Goal: Transaction & Acquisition: Purchase product/service

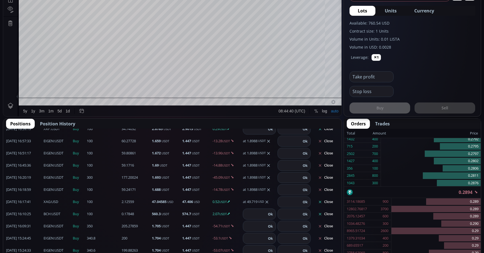
scroll to position [303, 0]
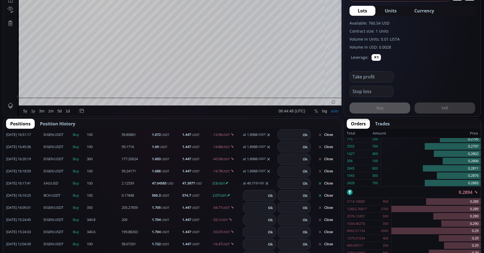
click at [323, 198] on button "Close" at bounding box center [326, 195] width 26 height 9
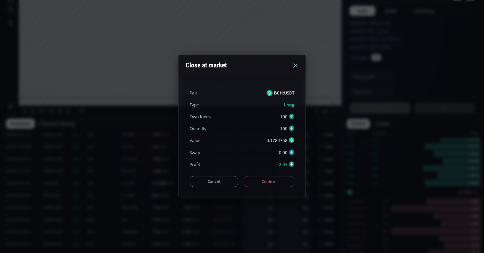
click at [276, 185] on button "Confirm" at bounding box center [269, 181] width 51 height 11
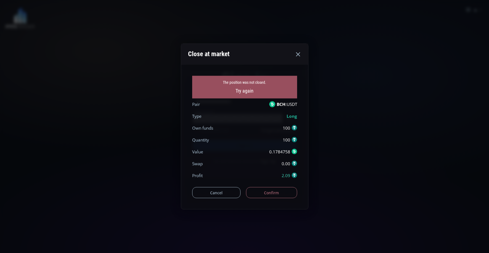
click at [275, 191] on button "Confirm" at bounding box center [271, 192] width 51 height 11
click at [297, 54] on icon at bounding box center [297, 54] width 7 height 7
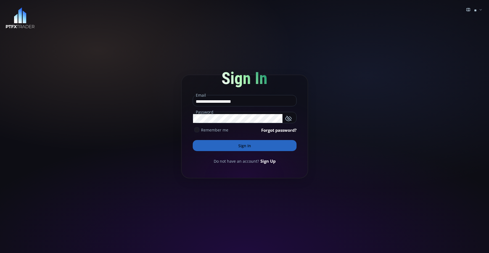
click at [232, 145] on button "Sign In" at bounding box center [245, 145] width 104 height 11
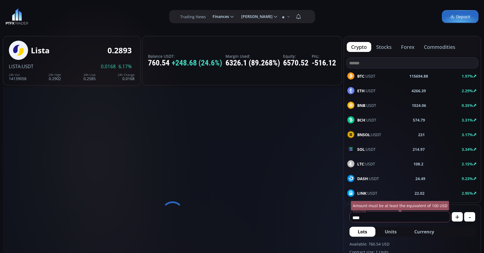
type input "**********"
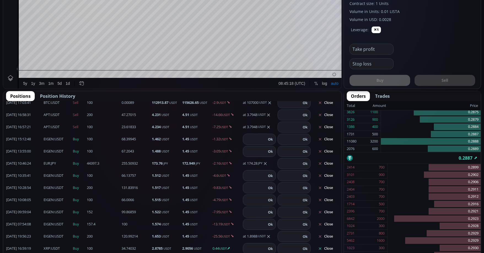
scroll to position [221, 0]
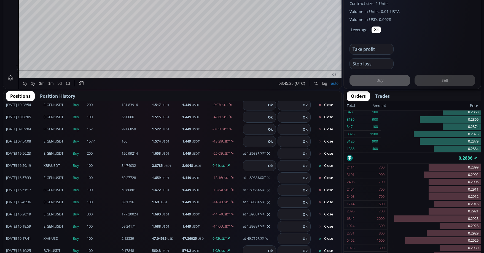
click at [326, 168] on button "Close" at bounding box center [326, 165] width 26 height 9
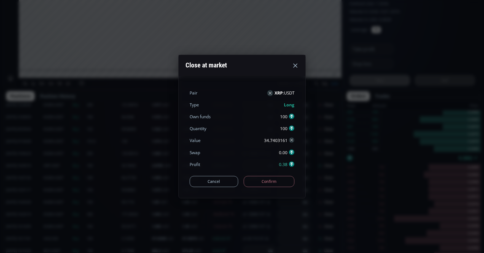
click at [286, 180] on button "Confirm" at bounding box center [269, 181] width 51 height 11
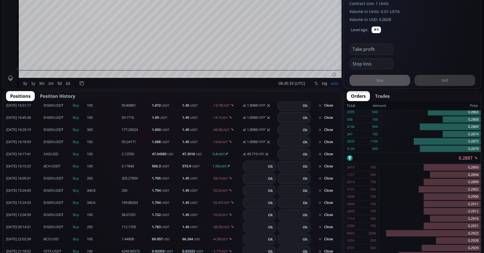
scroll to position [303, 0]
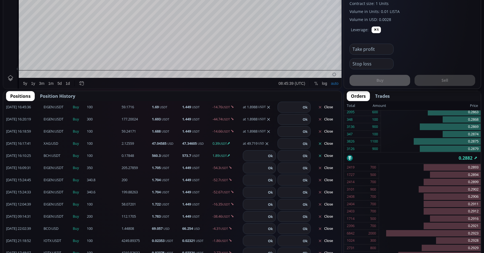
click at [324, 141] on button "Close" at bounding box center [326, 143] width 26 height 9
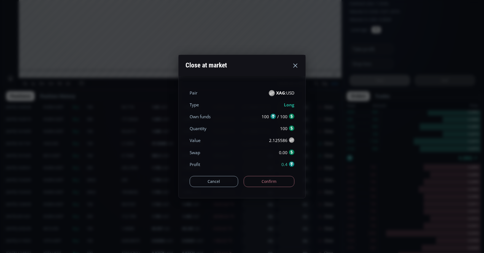
click at [281, 177] on button "Confirm" at bounding box center [269, 181] width 51 height 11
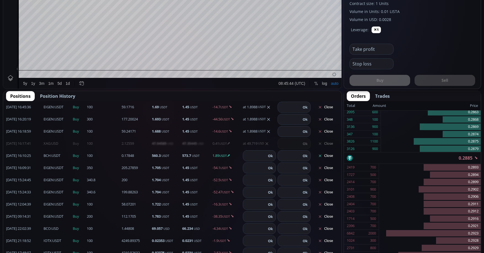
click at [278, 179] on input "number" at bounding box center [289, 180] width 23 height 10
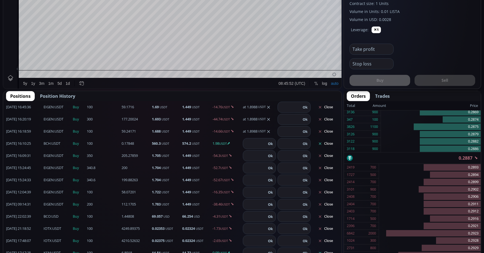
click at [326, 144] on button "Close" at bounding box center [326, 143] width 26 height 9
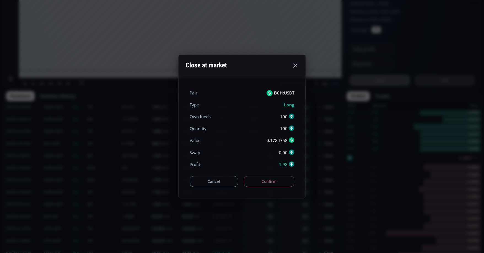
click at [265, 180] on button "Confirm" at bounding box center [269, 181] width 51 height 11
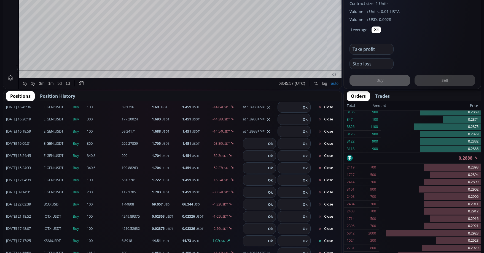
scroll to position [339, 0]
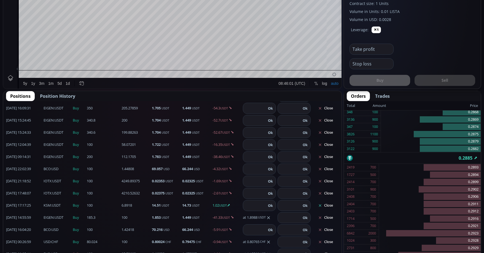
click at [329, 207] on button "Close" at bounding box center [326, 205] width 26 height 9
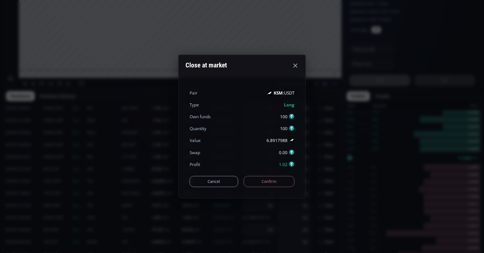
click at [265, 180] on button "Confirm" at bounding box center [269, 181] width 51 height 11
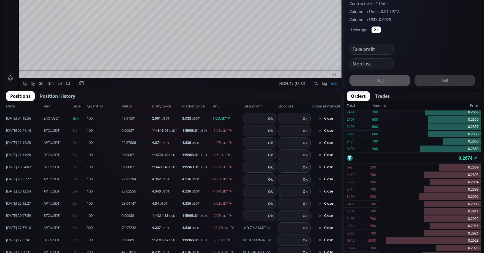
scroll to position [0, 0]
click at [329, 116] on button "Close" at bounding box center [326, 119] width 26 height 9
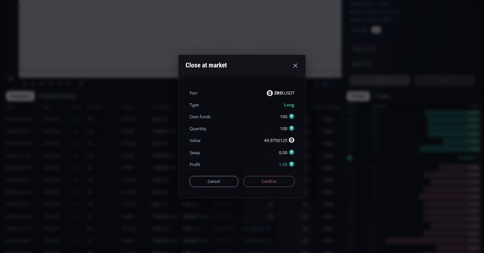
click at [272, 177] on button "Confirm" at bounding box center [269, 181] width 51 height 11
click at [276, 183] on div "Cancel Confirm" at bounding box center [242, 178] width 105 height 17
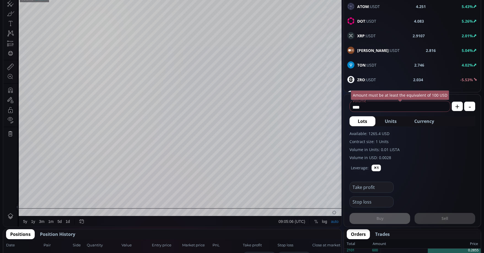
scroll to position [221, 0]
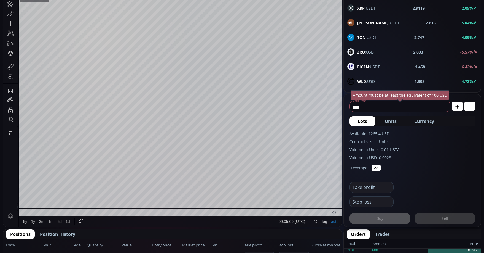
click at [387, 52] on div "ZRO :USDT 2.033 -5.57%" at bounding box center [413, 51] width 130 height 7
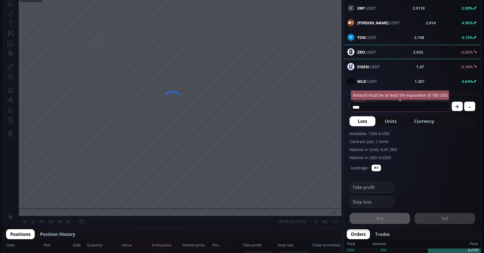
drag, startPoint x: 377, startPoint y: 110, endPoint x: 335, endPoint y: 106, distance: 41.8
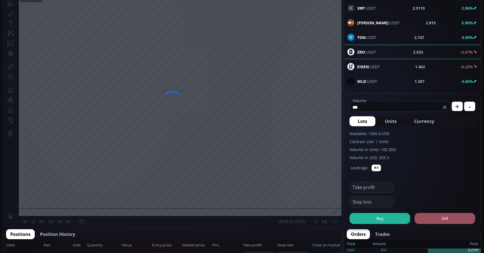
click at [425, 118] on button "Currency" at bounding box center [424, 121] width 36 height 10
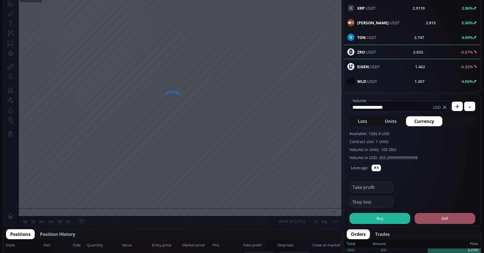
drag, startPoint x: 414, startPoint y: 109, endPoint x: 342, endPoint y: 109, distance: 72.6
type input "***"
click at [388, 219] on button "Buy" at bounding box center [380, 218] width 61 height 11
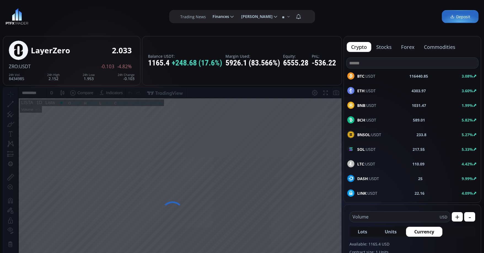
click at [368, 75] on span "BTC :USDT" at bounding box center [367, 76] width 18 height 6
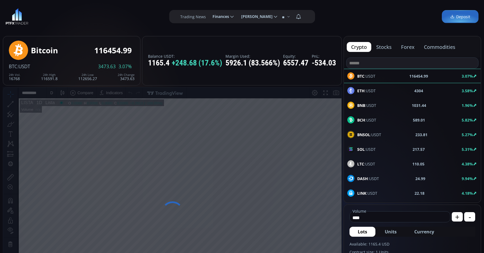
drag, startPoint x: 331, startPoint y: 217, endPoint x: 309, endPoint y: 220, distance: 22.5
click at [419, 231] on span "Currency" at bounding box center [425, 231] width 20 height 7
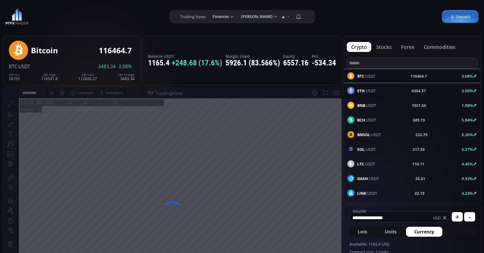
drag, startPoint x: 398, startPoint y: 218, endPoint x: 334, endPoint y: 212, distance: 64.8
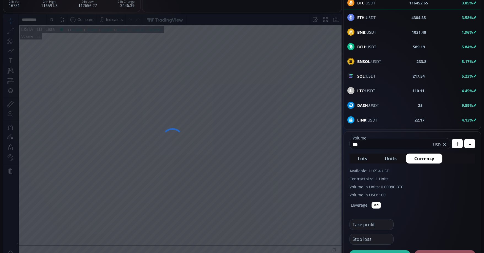
scroll to position [83, 0]
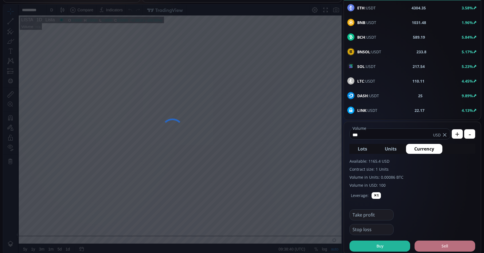
type input "***"
click at [467, 243] on button "Sell" at bounding box center [445, 245] width 61 height 11
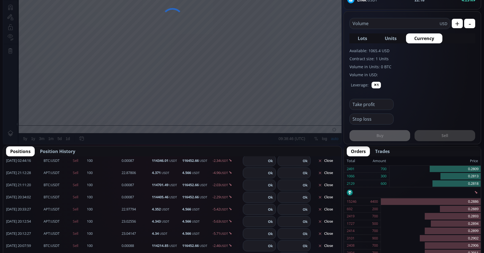
scroll to position [0, 0]
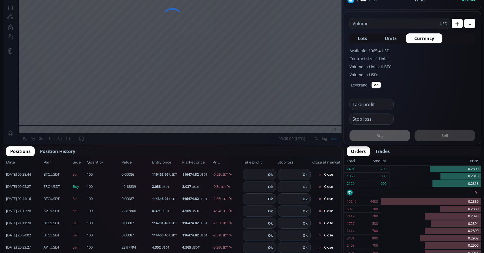
click at [62, 150] on span "Position History" at bounding box center [57, 151] width 35 height 7
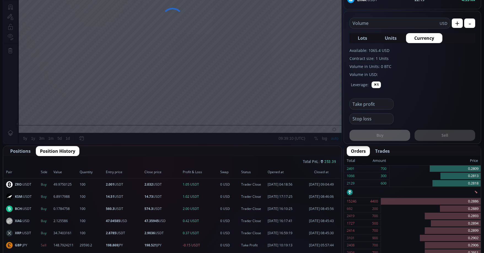
scroll to position [193, 0]
click at [25, 153] on span "Positions" at bounding box center [20, 151] width 20 height 7
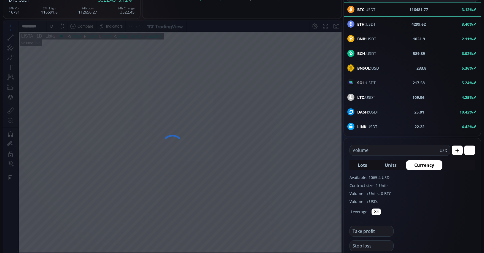
scroll to position [55, 0]
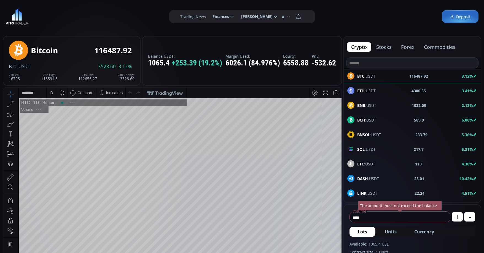
scroll to position [77, 0]
click at [52, 93] on div "D" at bounding box center [51, 92] width 3 height 4
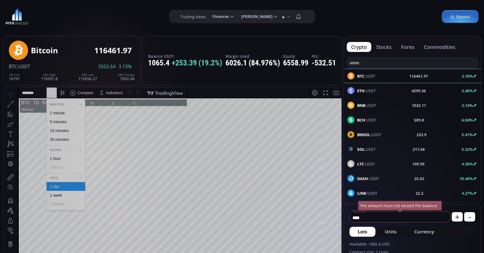
click at [69, 114] on div "1 minute" at bounding box center [66, 113] width 34 height 4
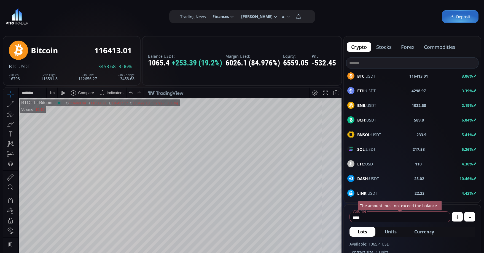
click at [374, 217] on input "****" at bounding box center [399, 217] width 98 height 9
click at [429, 231] on span "Currency" at bounding box center [425, 231] width 20 height 7
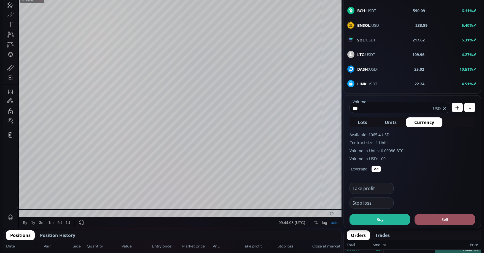
scroll to position [110, 0]
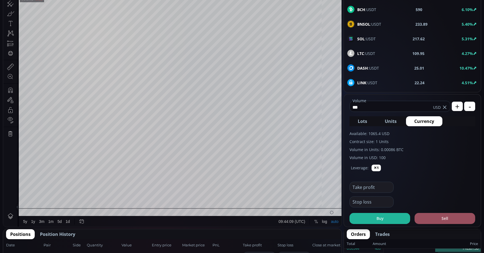
type input "***"
click at [430, 224] on form "*** Volume USD + - Lots Units Currency Available: 1065.4 USD Contract size: 1 U…" at bounding box center [412, 160] width 137 height 132
click at [430, 220] on button "Sell" at bounding box center [445, 218] width 61 height 11
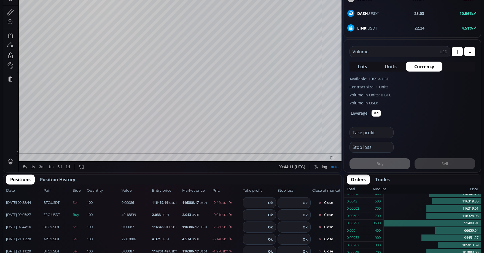
scroll to position [166, 0]
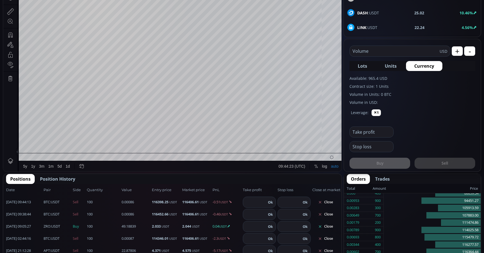
click at [327, 229] on button "Close" at bounding box center [326, 226] width 26 height 9
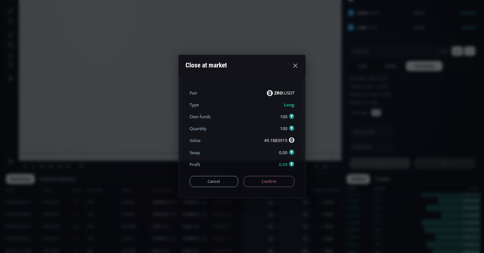
click at [267, 183] on button "Confirm" at bounding box center [269, 181] width 51 height 11
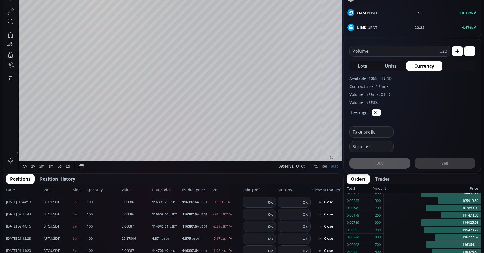
click at [60, 176] on span "Position History" at bounding box center [57, 178] width 35 height 7
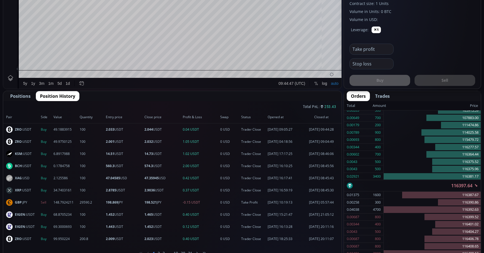
scroll to position [276, 0]
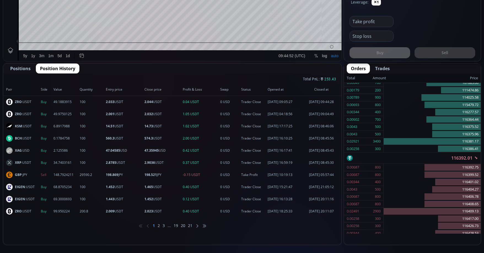
click at [159, 225] on li "2" at bounding box center [159, 226] width 2 height 6
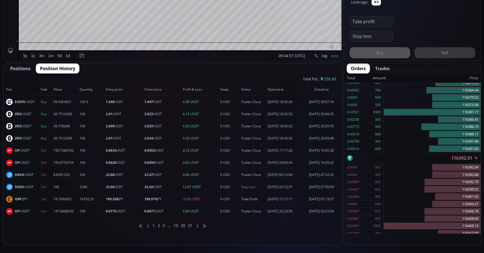
click at [164, 224] on li "3" at bounding box center [164, 226] width 2 height 6
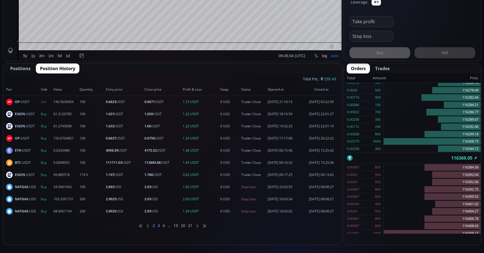
click at [165, 224] on li "4" at bounding box center [164, 226] width 2 height 6
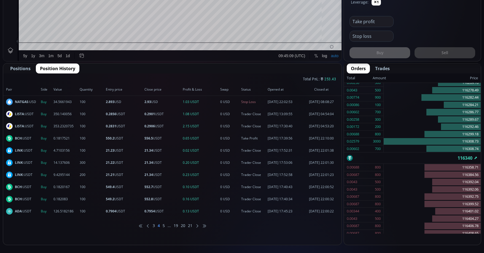
click at [164, 227] on li "5" at bounding box center [164, 226] width 2 height 6
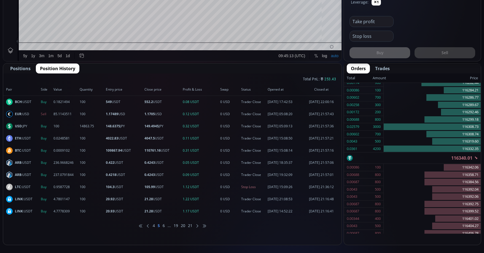
click at [164, 228] on li "6" at bounding box center [164, 226] width 2 height 6
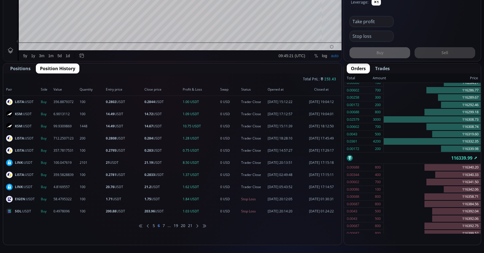
click at [164, 227] on li "7" at bounding box center [164, 226] width 2 height 6
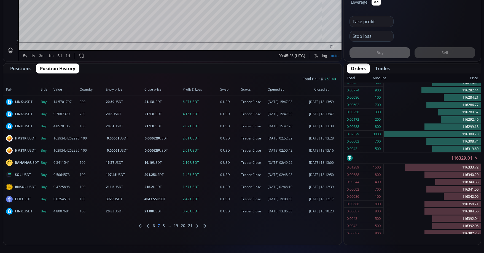
click at [164, 227] on li "8" at bounding box center [164, 226] width 2 height 6
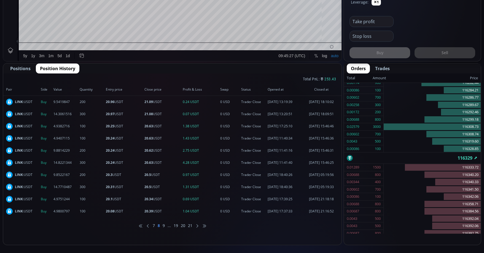
click at [164, 226] on li "9" at bounding box center [164, 226] width 2 height 6
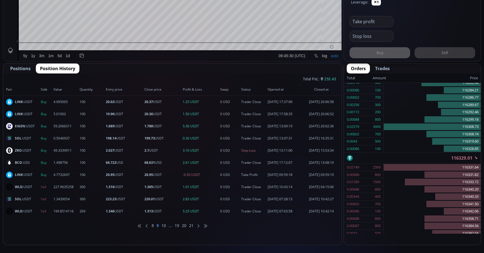
click at [164, 226] on li "10" at bounding box center [164, 226] width 4 height 6
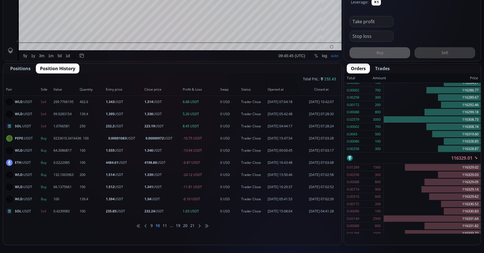
click at [145, 227] on icon at bounding box center [145, 225] width 3 height 3
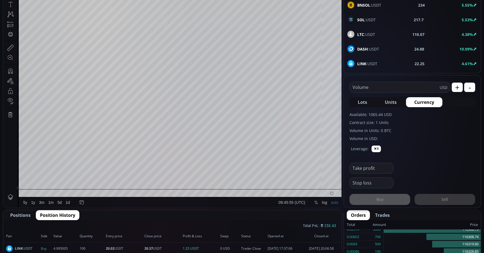
scroll to position [138, 0]
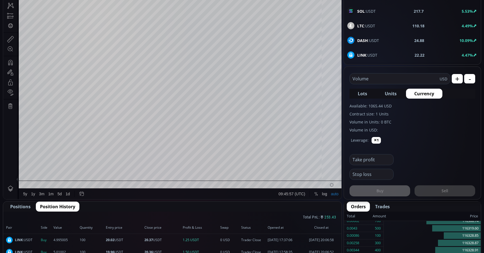
click at [12, 203] on span "Positions" at bounding box center [20, 206] width 20 height 7
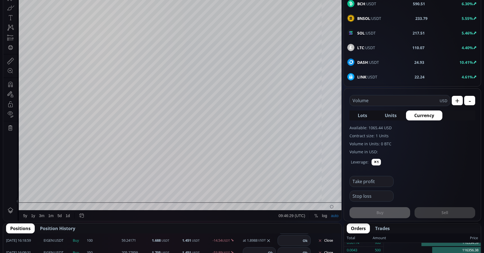
scroll to position [83, 0]
